Goal: Information Seeking & Learning: Compare options

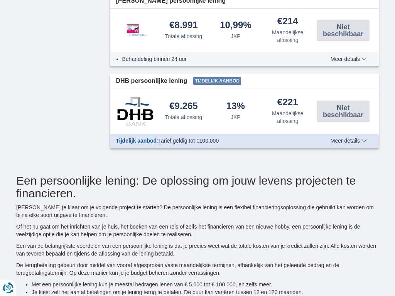
scroll to position [361, 0]
type input "7250"
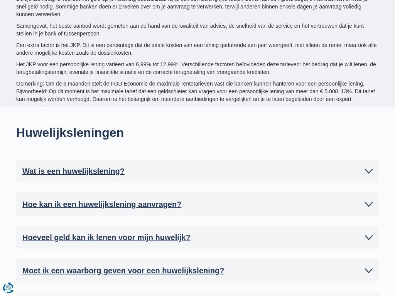
scroll to position [156, 0]
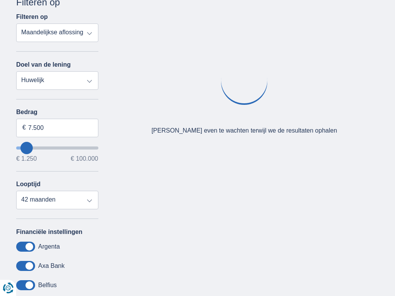
select select "trp+"
type input "7250"
select select "apr+"
type input "7250"
select select "mrp+"
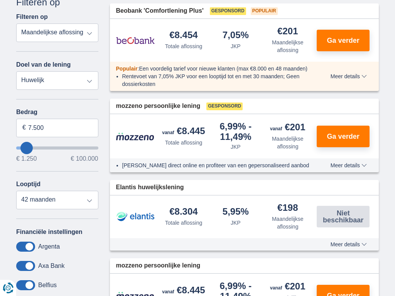
type input "7250"
select select "trp+"
type input "7250"
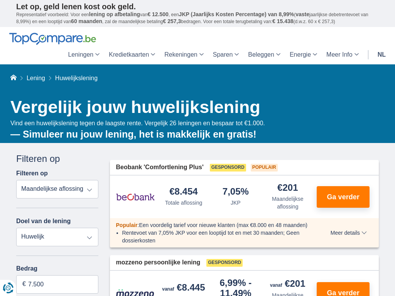
scroll to position [156, 0]
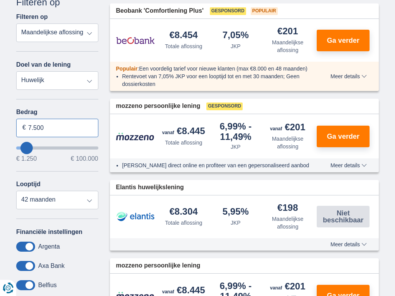
click at [57, 128] on input "7.500" at bounding box center [57, 128] width 82 height 19
type input "7"
type input "100.000"
type input "99250"
select select "120"
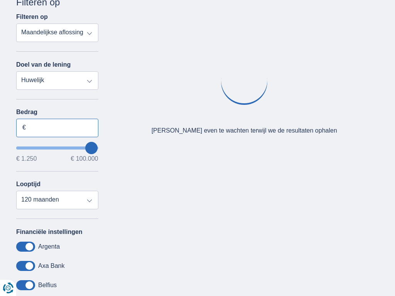
click at [57, 128] on input "Bedrag" at bounding box center [57, 128] width 82 height 19
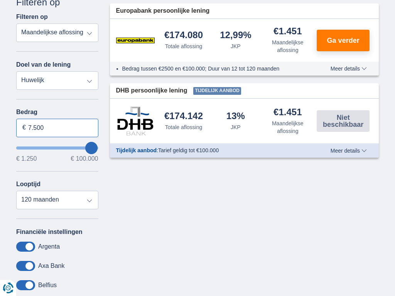
click at [57, 128] on input "7.500" at bounding box center [57, 128] width 82 height 19
type input "7"
type input "5.193"
type input "5250"
select select "36"
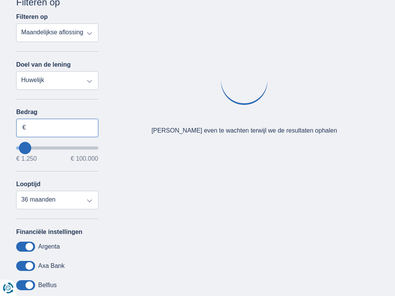
click at [57, 128] on input "Bedrag" at bounding box center [57, 128] width 82 height 19
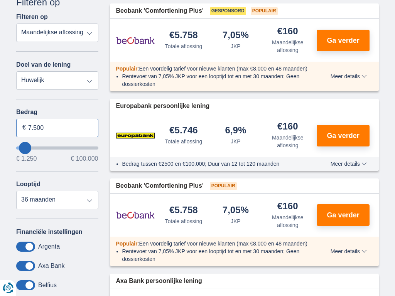
click at [57, 128] on input "7.500" at bounding box center [57, 128] width 82 height 19
type input "7"
type input "100.000"
type input "99250"
select select "120"
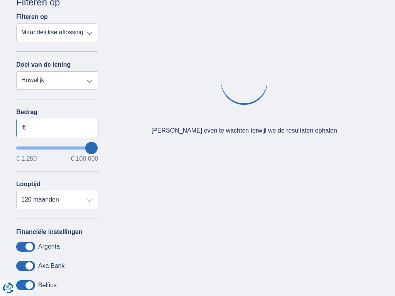
click at [57, 128] on input "Bedrag" at bounding box center [57, 128] width 82 height 19
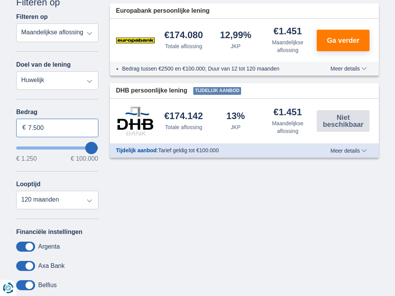
click at [57, 128] on input "7.500" at bounding box center [57, 128] width 82 height 19
type input "7"
type input "100.000"
type input "99250"
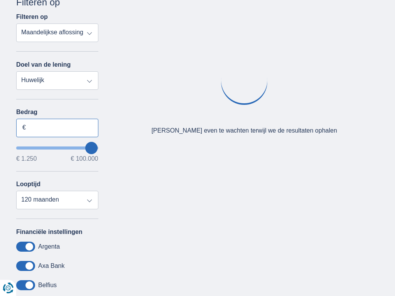
click at [57, 128] on input "Bedrag" at bounding box center [57, 128] width 82 height 19
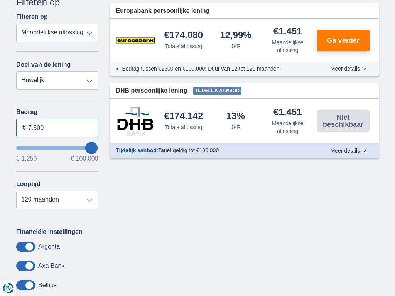
click at [57, 128] on input "7.500" at bounding box center [57, 128] width 82 height 19
type input "7"
type input "100.000"
type input "99250"
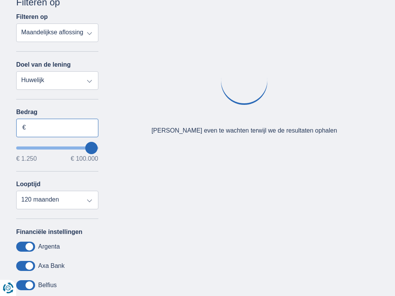
click at [57, 128] on input "Bedrag" at bounding box center [57, 128] width 82 height 19
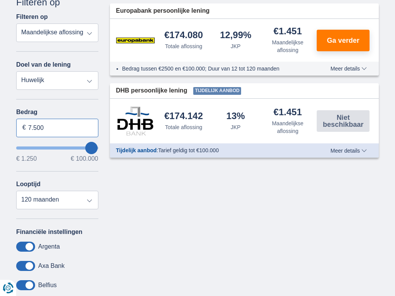
click at [57, 128] on input "7.500" at bounding box center [57, 128] width 82 height 19
type input "7"
type input "100.000"
type input "99250"
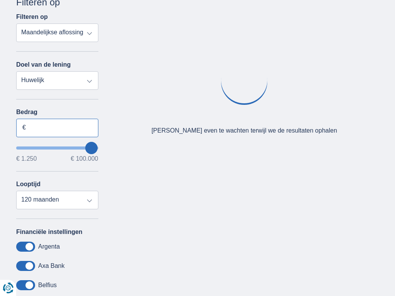
click at [57, 128] on input "Bedrag" at bounding box center [57, 128] width 82 height 19
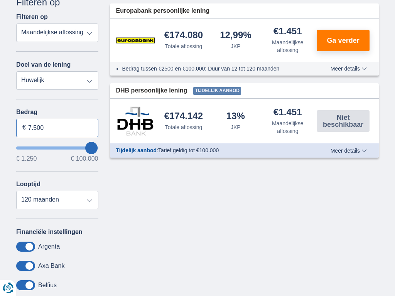
click at [57, 128] on input "7.500" at bounding box center [57, 128] width 82 height 19
type input "7"
type input "100.000"
type input "99250"
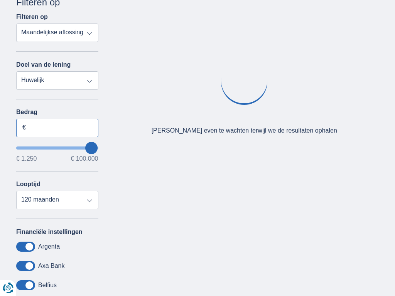
click at [57, 128] on input "Bedrag" at bounding box center [57, 128] width 82 height 19
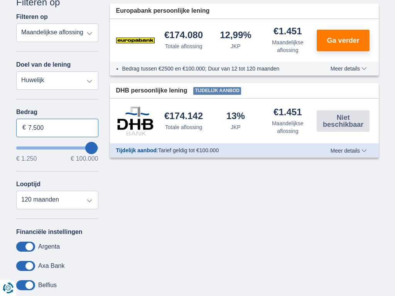
click at [57, 128] on input "7.500" at bounding box center [57, 128] width 82 height 19
type input "7"
type input "100.000"
type input "99250"
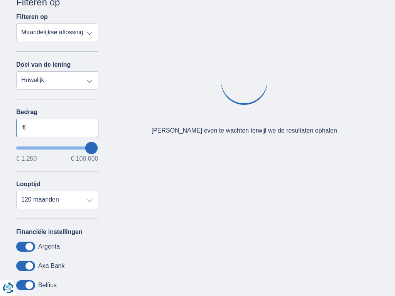
click at [57, 128] on input "Bedrag" at bounding box center [57, 128] width 82 height 19
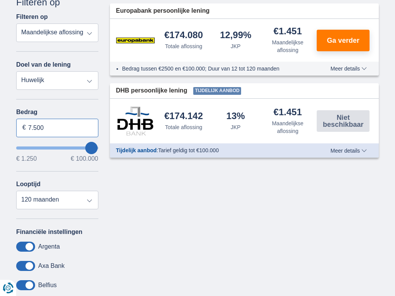
click at [57, 128] on input "7.500" at bounding box center [57, 128] width 82 height 19
type input "7"
type input "1.250"
type input "1250"
select select "24"
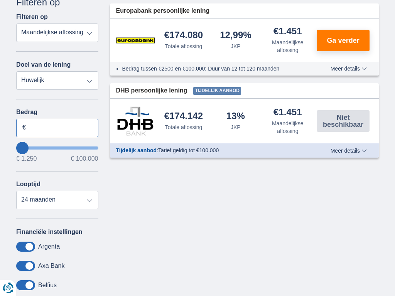
click at [57, 128] on input "Bedrag" at bounding box center [57, 128] width 82 height 19
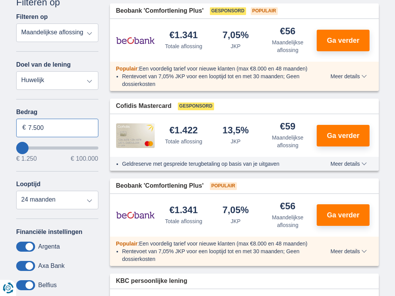
click at [57, 128] on input "7.500" at bounding box center [57, 128] width 82 height 19
type input "7"
type input "100.000"
type input "99250"
select select "120"
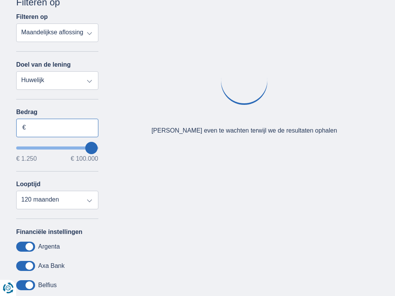
click at [57, 128] on input "Bedrag" at bounding box center [57, 128] width 82 height 19
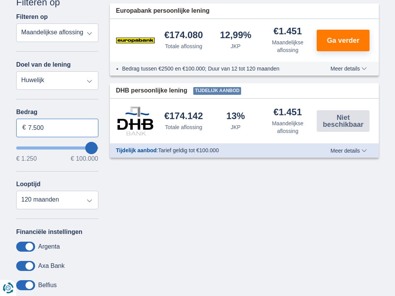
click at [57, 128] on input "7.500" at bounding box center [57, 128] width 82 height 19
type input "7"
type input "068.709"
type input "68250"
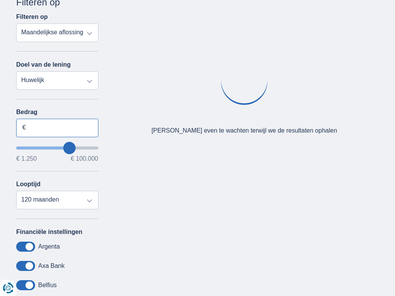
click at [57, 128] on input "Bedrag" at bounding box center [57, 128] width 82 height 19
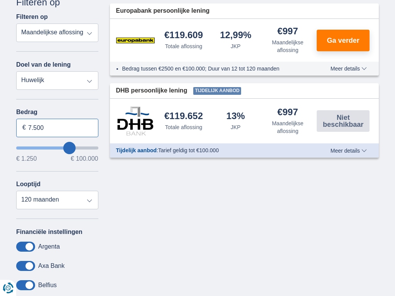
click at [57, 128] on input "7.500" at bounding box center [57, 128] width 82 height 19
type input "7"
type input "100.000"
type input "99250"
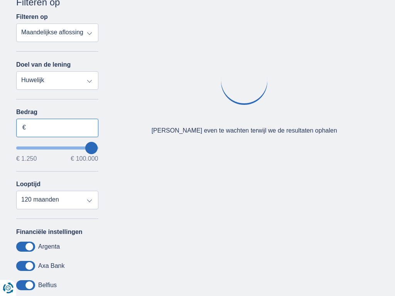
click at [57, 128] on input "Bedrag" at bounding box center [57, 128] width 82 height 19
click at [57, 128] on input "7.500" at bounding box center [57, 128] width 82 height 19
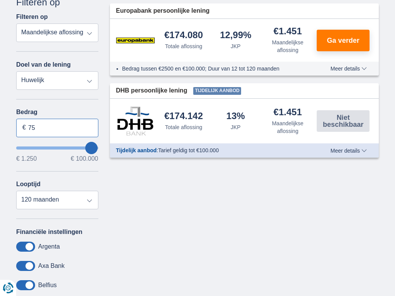
type input "7"
type input "100.000"
type input "99250"
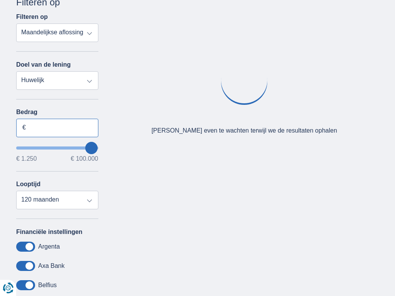
click at [57, 128] on input "Bedrag" at bounding box center [57, 128] width 82 height 19
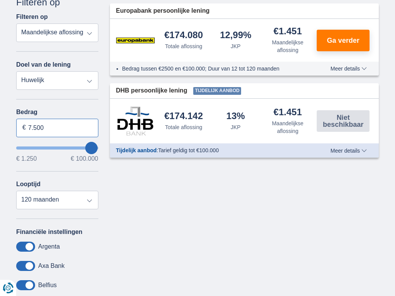
click at [57, 128] on input "7.500" at bounding box center [57, 128] width 82 height 19
type input "7"
type input "57.206"
type input "57250"
click at [57, 128] on input "Bedrag" at bounding box center [57, 128] width 82 height 19
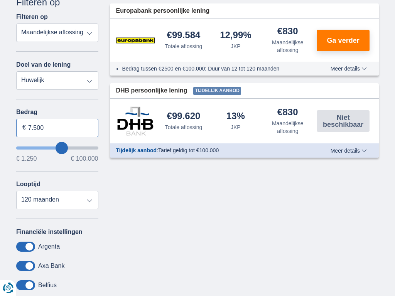
click at [57, 128] on input "7.500" at bounding box center [57, 128] width 82 height 19
type input "7"
type input "100.000"
type input "99250"
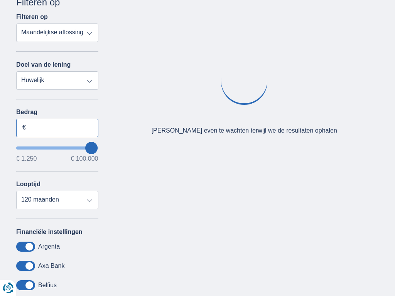
click at [57, 128] on input "Bedrag" at bounding box center [57, 128] width 82 height 19
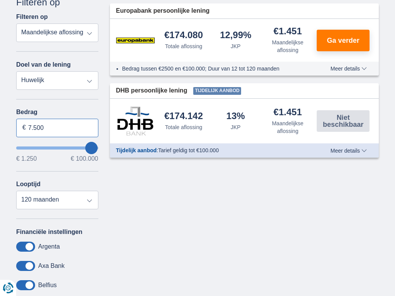
click at [57, 128] on input "7.500" at bounding box center [57, 128] width 82 height 19
type input "7"
type input "1.250"
type input "1250"
select select "24"
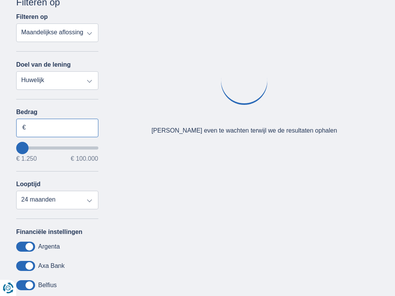
click at [57, 128] on input "Bedrag" at bounding box center [57, 128] width 82 height 19
type input "7.500"
select select "mrp+"
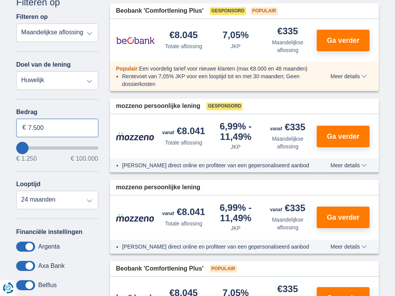
type input "7.500"
type input "7250"
select select "42"
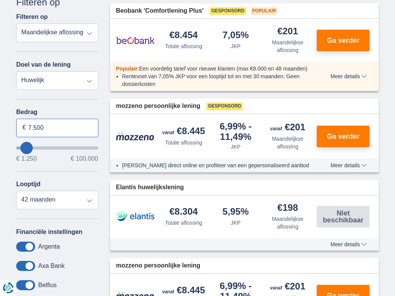
click at [57, 128] on input "7.500" at bounding box center [57, 128] width 82 height 19
type input "7"
type input "100.000"
type input "99250"
select select "120"
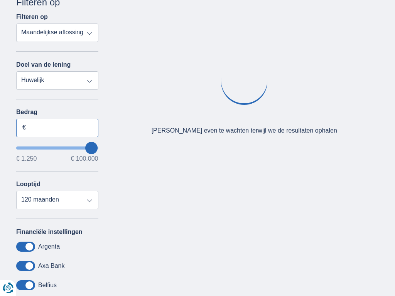
click at [57, 128] on input "Bedrag" at bounding box center [57, 128] width 82 height 19
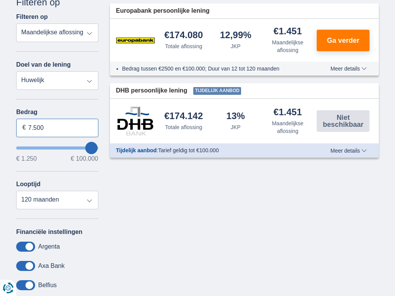
click at [57, 128] on input "7.500" at bounding box center [57, 128] width 82 height 19
type input "7"
type input "3.448"
type input "3250"
select select "30"
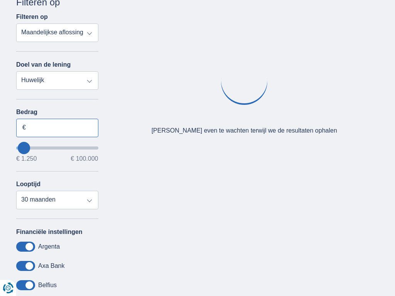
click at [57, 128] on input "Bedrag" at bounding box center [57, 128] width 82 height 19
click at [57, 128] on input "7.500" at bounding box center [57, 128] width 82 height 19
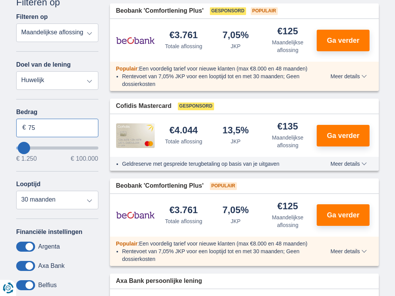
type input "7"
type input "100.000"
type input "99250"
select select "120"
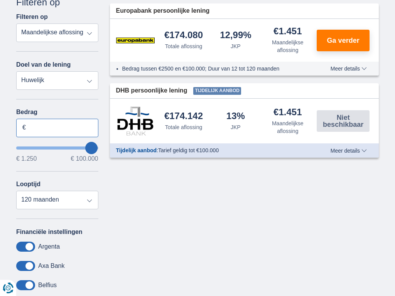
click at [57, 128] on input "Bedrag" at bounding box center [57, 128] width 82 height 19
click at [57, 128] on input "7.500" at bounding box center [57, 128] width 82 height 19
type input "7"
type input "100.000"
type input "99250"
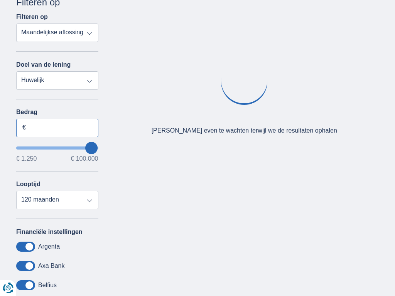
click at [57, 128] on input "Bedrag" at bounding box center [57, 128] width 82 height 19
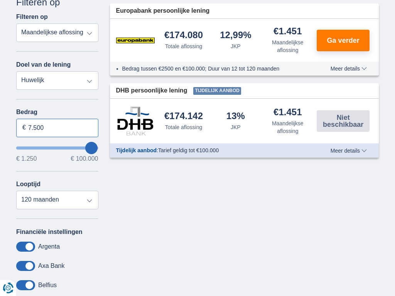
click at [57, 128] on input "7.500" at bounding box center [57, 128] width 82 height 19
type input "7"
type input "100.000"
type input "99250"
click at [57, 128] on input "Bedrag" at bounding box center [57, 128] width 82 height 19
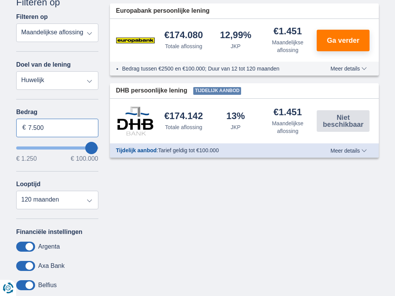
click at [57, 128] on input "7.500" at bounding box center [57, 128] width 82 height 19
type input "7"
type input "100.000"
type input "99250"
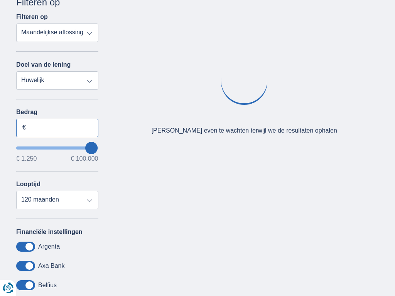
click at [57, 128] on input "Bedrag" at bounding box center [57, 128] width 82 height 19
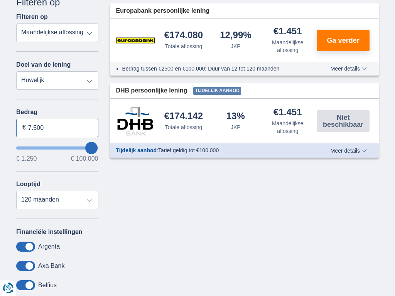
click at [57, 128] on input "7.500" at bounding box center [57, 128] width 82 height 19
type input "7"
type input "100.000"
type input "99250"
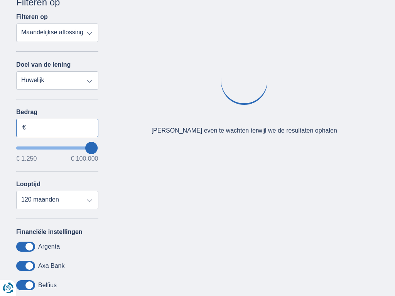
click at [57, 128] on input "Bedrag" at bounding box center [57, 128] width 82 height 19
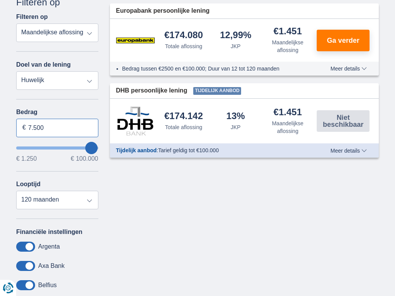
click at [57, 128] on input "7.500" at bounding box center [57, 128] width 82 height 19
type input "7"
type input "100.000"
type input "99250"
click at [57, 128] on input "Bedrag" at bounding box center [57, 128] width 82 height 19
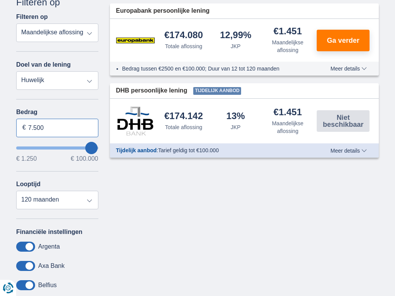
click at [57, 128] on input "7.500" at bounding box center [57, 128] width 82 height 19
type input "7"
type input "1.250"
type input "1250"
select select "24"
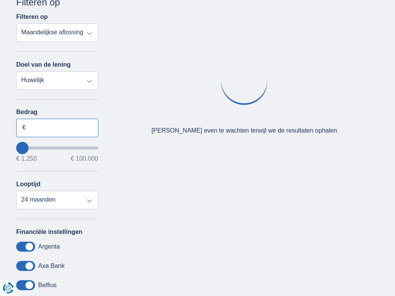
click at [57, 128] on input "Bedrag" at bounding box center [57, 128] width 82 height 19
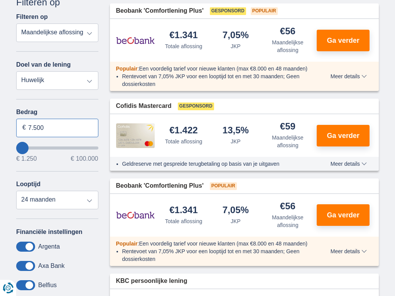
click at [57, 128] on input "7.500" at bounding box center [57, 128] width 82 height 19
type input "7"
type input "100.000"
type input "99250"
select select "120"
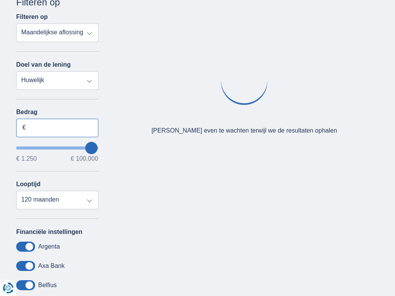
click at [57, 128] on input "Bedrag" at bounding box center [57, 128] width 82 height 19
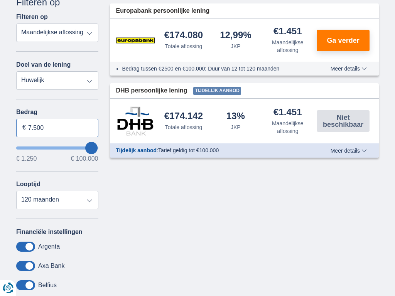
click at [57, 128] on input "7.500" at bounding box center [57, 128] width 82 height 19
type input "7"
type input "068.097"
type input "68250"
click at [57, 128] on input "Bedrag" at bounding box center [57, 128] width 82 height 19
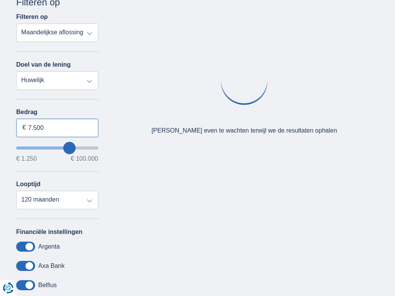
click at [57, 128] on input "7.500" at bounding box center [57, 128] width 82 height 19
type input "7"
type input "100.000"
type input "99250"
click at [57, 128] on input "Bedrag" at bounding box center [57, 128] width 82 height 19
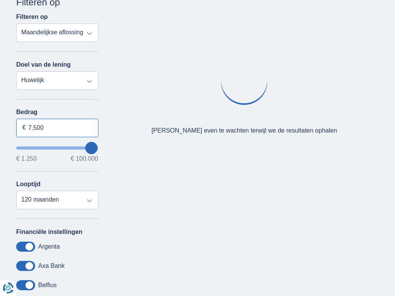
click at [57, 128] on input "7.500" at bounding box center [57, 128] width 82 height 19
type input "7"
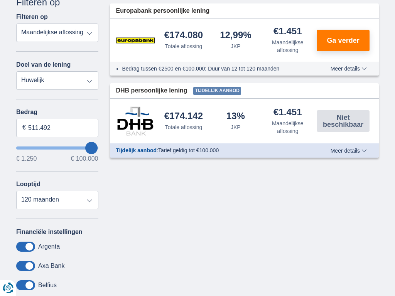
type input "100.000"
type input "99250"
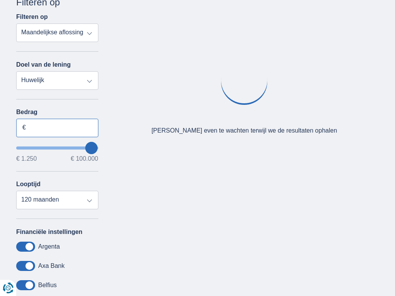
click at [57, 128] on input "Bedrag" at bounding box center [57, 128] width 82 height 19
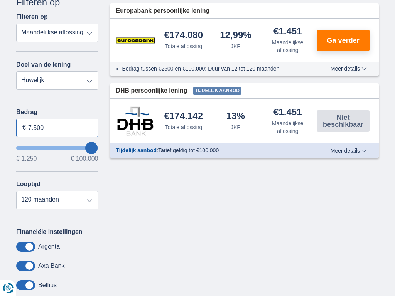
click at [57, 128] on input "7.500" at bounding box center [57, 128] width 82 height 19
type input "7"
type input "56.047"
type input "56250"
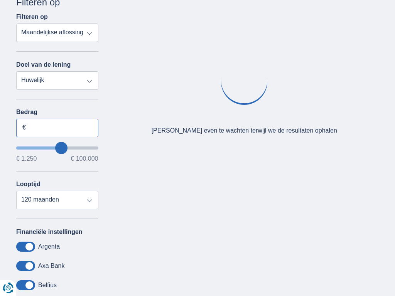
click at [57, 128] on input "Bedrag" at bounding box center [57, 128] width 82 height 19
click at [57, 128] on input "7.500" at bounding box center [57, 128] width 82 height 19
type input "7"
type input "100.000"
type input "99250"
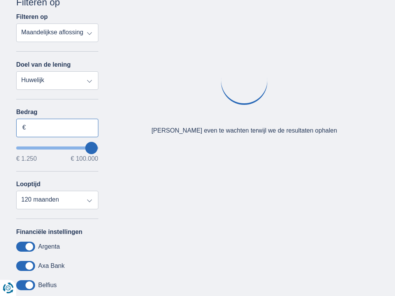
click at [57, 128] on input "Bedrag" at bounding box center [57, 128] width 82 height 19
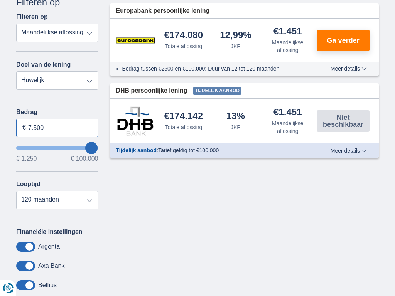
click at [57, 128] on input "7.500" at bounding box center [57, 128] width 82 height 19
type input "7"
type input "55.071"
type input "55250"
click at [57, 128] on input "Bedrag" at bounding box center [57, 128] width 82 height 19
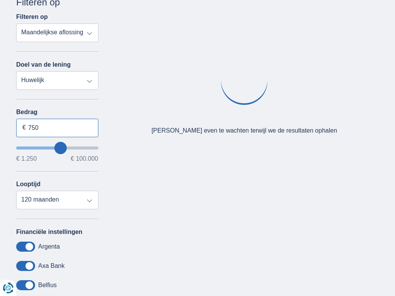
type input "7.500"
select select "mrp+"
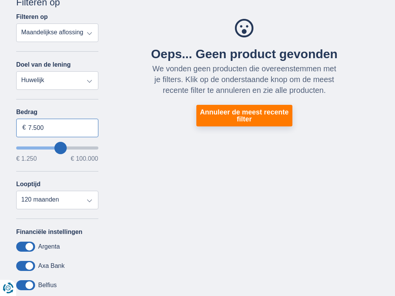
click at [57, 128] on input "7.500" at bounding box center [57, 128] width 82 height 19
type input "7"
type input "100.000"
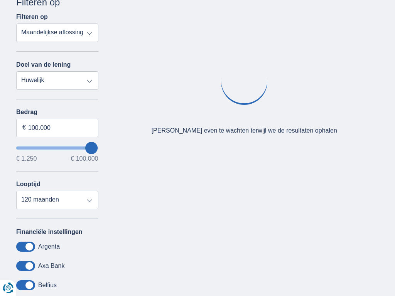
type input "50250"
click at [57, 148] on input "wantToBorrow" at bounding box center [57, 147] width 82 height 3
type input "50.250"
type input "50250"
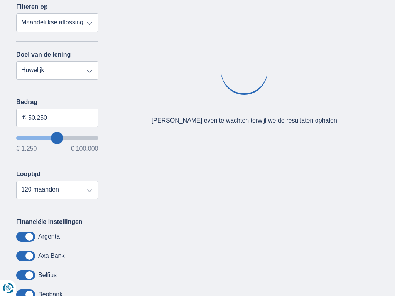
scroll to position [156, 0]
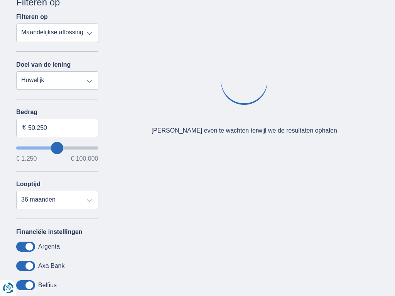
select select "120"
select select "personalLoan"
type input "7.500"
type input "7250"
select select "42"
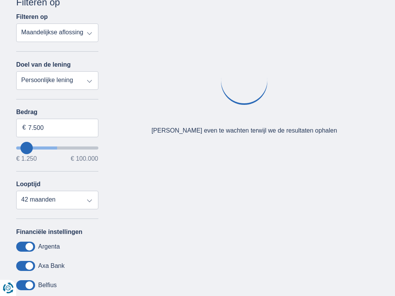
type input "7250"
select select "vehicleLoan"
select select "3-4"
type input "15.000"
type input "15250"
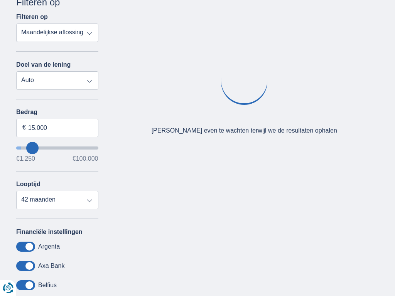
select select "60"
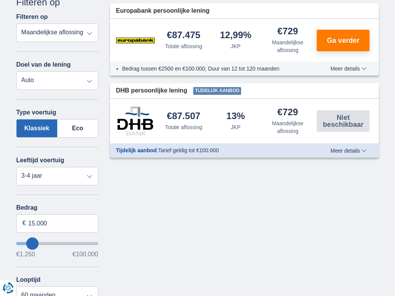
type input "15250"
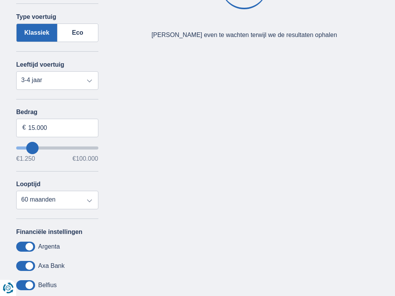
select select "moto"
select select "new"
type input "15.000"
type input "15250"
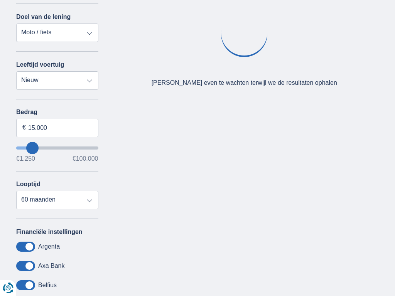
select select "caravan"
type input "15.000"
type input "15250"
select select "renovationLoan"
type input "15.000"
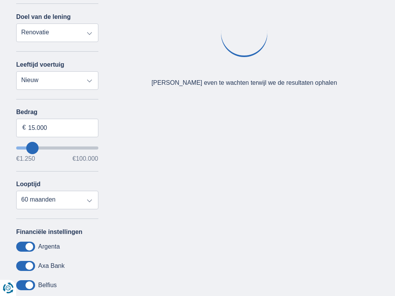
type input "15250"
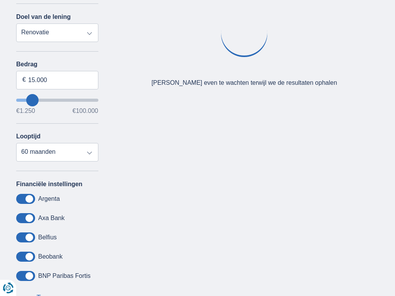
select select "wedding"
type input "7.500"
type input "7250"
select select "42"
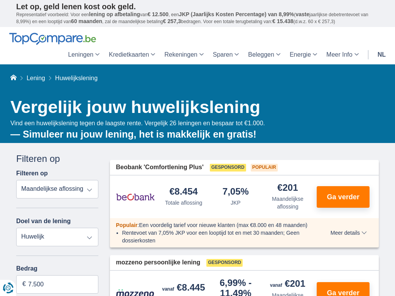
scroll to position [156, 0]
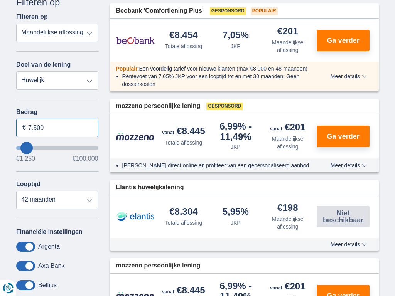
click at [57, 128] on input "7.500" at bounding box center [57, 128] width 82 height 19
type input "7"
type input "100.000"
type input "99250"
click at [57, 128] on input "Bedrag" at bounding box center [57, 128] width 82 height 19
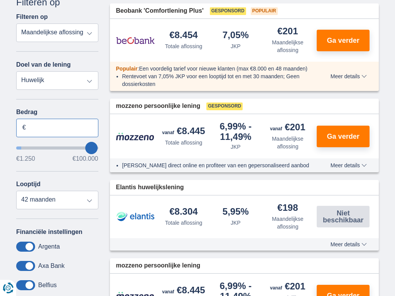
select select "120"
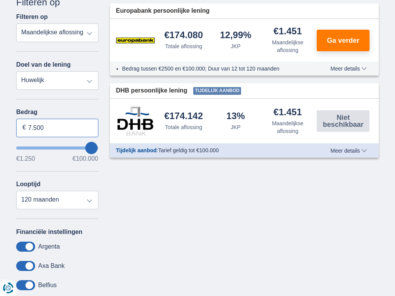
click at [57, 128] on input "7.500" at bounding box center [57, 128] width 82 height 19
type input "7"
type input "8.731"
type input "8250"
select select "48"
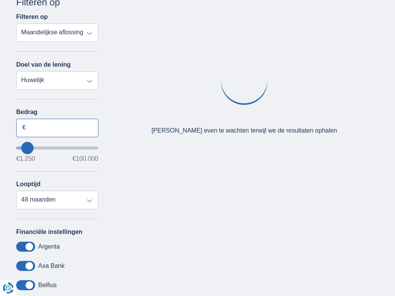
click at [57, 128] on input "Bedrag" at bounding box center [57, 128] width 82 height 19
click at [57, 128] on input "7.500" at bounding box center [57, 128] width 82 height 19
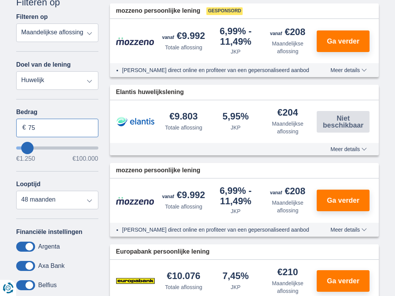
type input "7"
type input "027.860"
type input "28250"
select select "120"
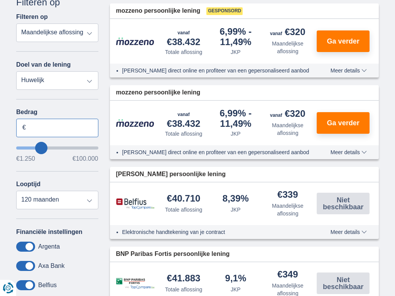
click at [57, 128] on input "Bedrag" at bounding box center [57, 128] width 82 height 19
click at [57, 128] on input "7.500" at bounding box center [57, 128] width 82 height 19
type input "7"
type input "100.000"
type input "99250"
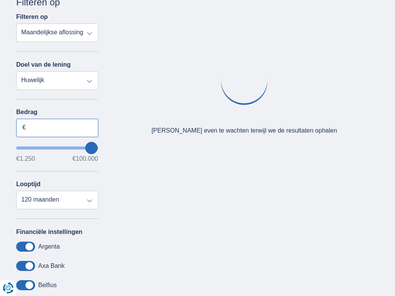
click at [57, 128] on input "Bedrag" at bounding box center [57, 128] width 82 height 19
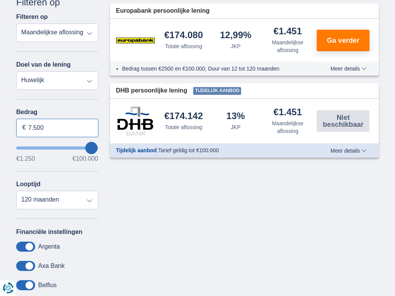
click at [57, 128] on input "7.500" at bounding box center [57, 128] width 82 height 19
type input "7"
type input "100.000"
type input "99250"
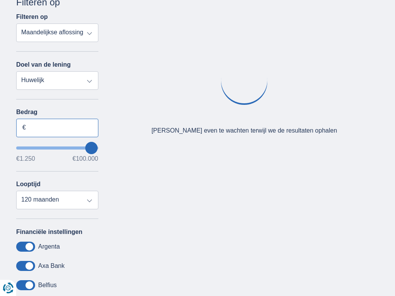
click at [57, 128] on input "Bedrag" at bounding box center [57, 128] width 82 height 19
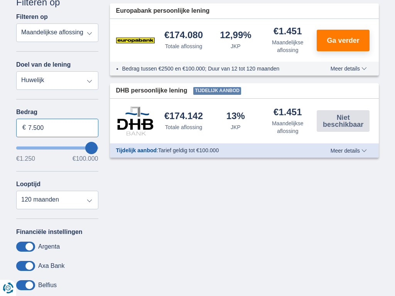
click at [57, 128] on input "7.500" at bounding box center [57, 128] width 82 height 19
type input "7"
type input "100.000"
type input "99250"
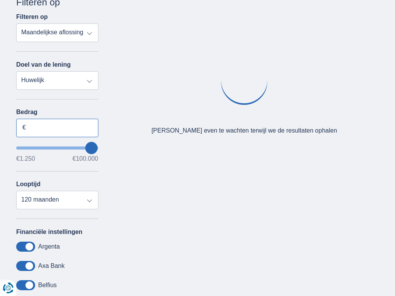
click at [57, 128] on input "Bedrag" at bounding box center [57, 128] width 82 height 19
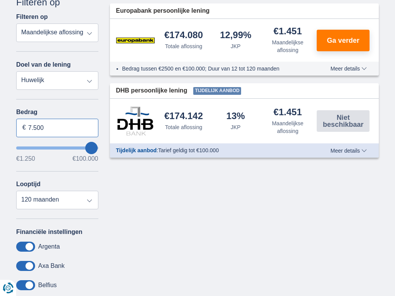
click at [57, 128] on input "7.500" at bounding box center [57, 128] width 82 height 19
type input "7"
type input "100.000"
type input "99250"
click at [57, 128] on input "Bedrag" at bounding box center [57, 128] width 82 height 19
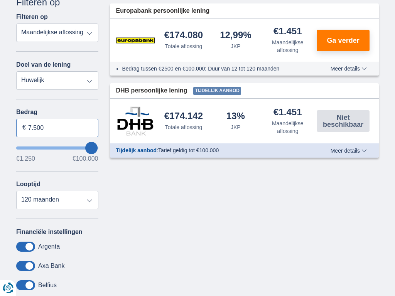
click at [57, 128] on input "7.500" at bounding box center [57, 128] width 82 height 19
type input "7"
type input "100.000"
type input "99250"
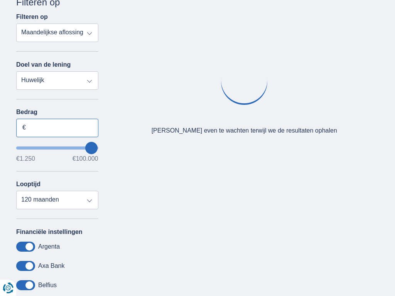
click at [57, 128] on input "Bedrag" at bounding box center [57, 128] width 82 height 19
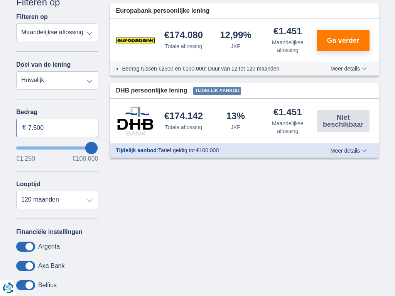
click at [57, 128] on input "7.500" at bounding box center [57, 128] width 82 height 19
type input "7"
type input "1.250"
type input "1250"
select select "24"
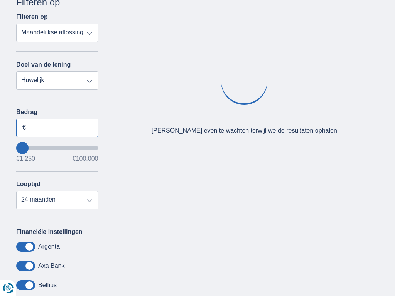
click at [57, 128] on input "Bedrag" at bounding box center [57, 128] width 82 height 19
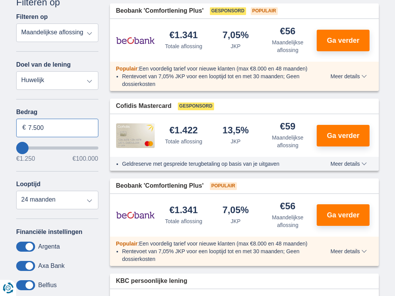
click at [57, 128] on input "7.500" at bounding box center [57, 128] width 82 height 19
type input "7"
type input "100.000"
type input "99250"
select select "120"
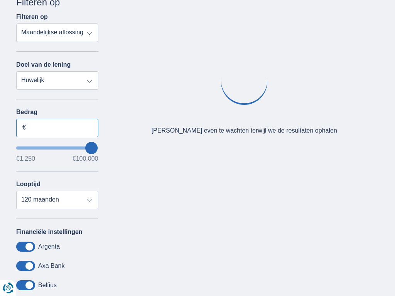
click at [57, 128] on input "Bedrag" at bounding box center [57, 128] width 82 height 19
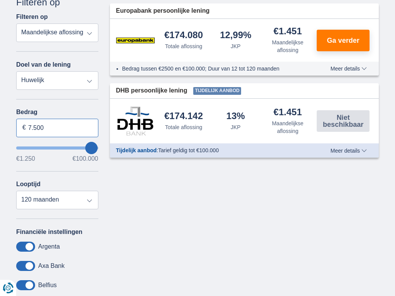
click at [57, 128] on input "7.500" at bounding box center [57, 128] width 82 height 19
type input "7"
type input "068.097"
type input "68250"
click at [57, 128] on input "Bedrag" at bounding box center [57, 128] width 82 height 19
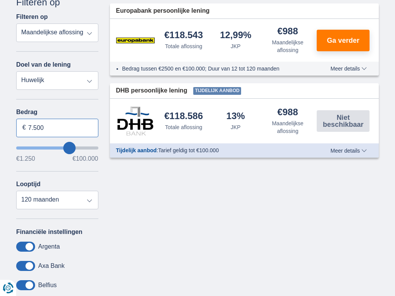
click at [57, 128] on input "7.500" at bounding box center [57, 128] width 82 height 19
type input "7"
type input "100.000"
type input "99250"
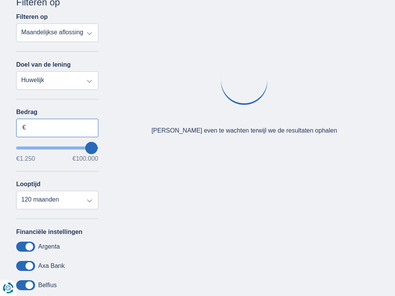
click at [57, 128] on input "Bedrag" at bounding box center [57, 128] width 82 height 19
click at [57, 128] on input "7.500" at bounding box center [57, 128] width 82 height 19
type input "7"
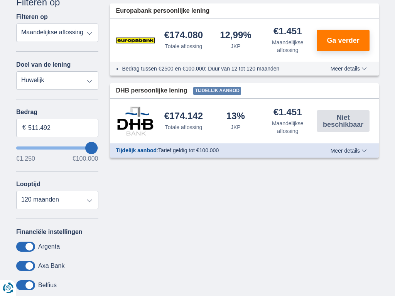
type input "100.000"
type input "99250"
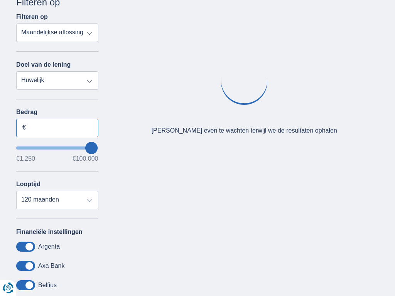
click at [57, 128] on input "Bedrag" at bounding box center [57, 128] width 82 height 19
click at [57, 128] on input "7.500" at bounding box center [57, 128] width 82 height 19
type input "7"
type input "21.282"
type input "21250"
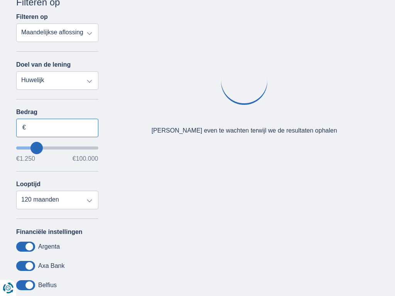
click at [57, 128] on input "Bedrag" at bounding box center [57, 128] width 82 height 19
click at [57, 128] on input "7.500" at bounding box center [57, 128] width 82 height 19
type input "7"
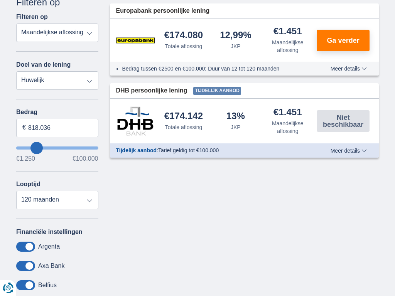
type input "100.000"
type input "99250"
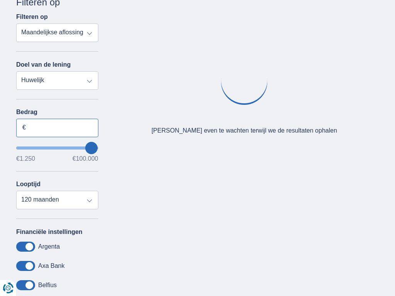
click at [57, 128] on input "Bedrag" at bounding box center [57, 128] width 82 height 19
click at [57, 128] on input "7.500" at bounding box center [57, 128] width 82 height 19
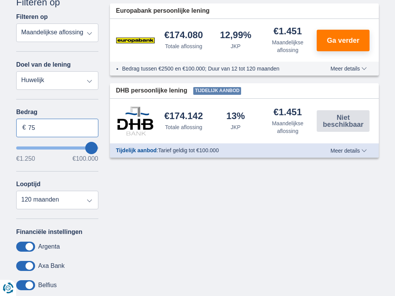
type input "7"
type input "50250"
select select "12"
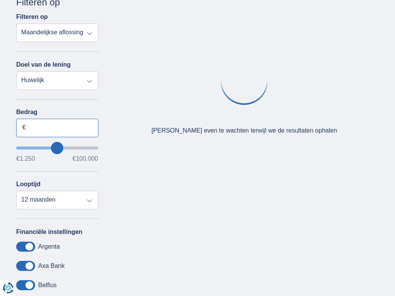
click at [57, 128] on input "Bedrag" at bounding box center [57, 128] width 82 height 19
